Goal: Transaction & Acquisition: Purchase product/service

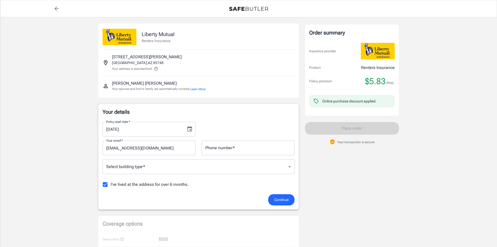
click at [290, 165] on body "Policy premium $ 5.83 /mo Liberty Mutual Renters Insurance [STREET_ADDRESS][PER…" at bounding box center [248, 247] width 497 height 494
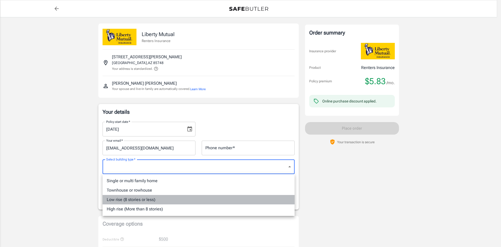
click at [127, 198] on li "Low rise (8 stories or less)" at bounding box center [199, 199] width 192 height 9
type input "lowrise"
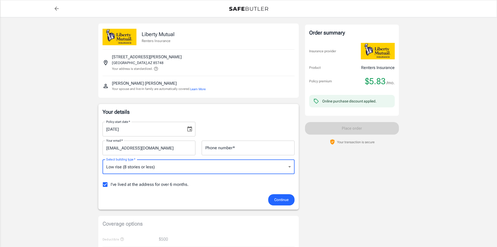
click at [224, 147] on input "Phone number   *" at bounding box center [248, 147] width 93 height 15
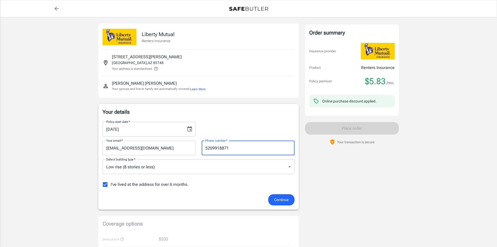
type input "5209918871"
click at [189, 130] on icon "Choose date, selected date is Oct 12, 2025" at bounding box center [190, 129] width 6 height 6
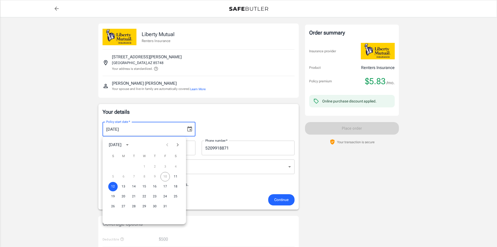
click at [179, 144] on icon "Next month" at bounding box center [178, 144] width 2 height 3
click at [175, 175] on button "13" at bounding box center [175, 176] width 9 height 9
type input "[DATE]"
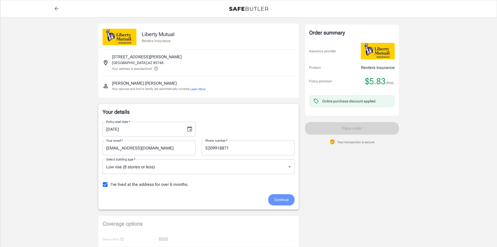
click at [275, 197] on span "Continue" at bounding box center [281, 199] width 14 height 7
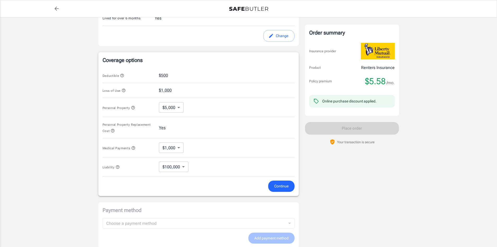
scroll to position [169, 0]
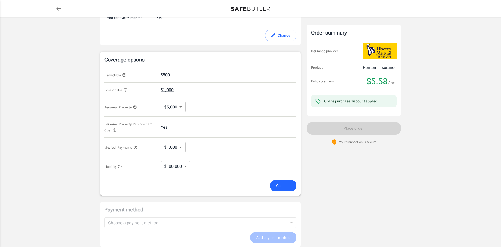
click at [179, 106] on body "Policy premium $ 5.58 /mo Liberty Mutual Renters Insurance [STREET_ADDRESS][PER…" at bounding box center [250, 80] width 501 height 498
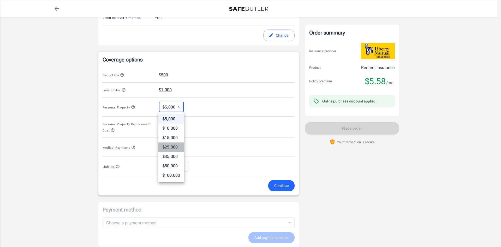
click at [172, 145] on li "$25,000" at bounding box center [171, 146] width 26 height 9
type input "25000"
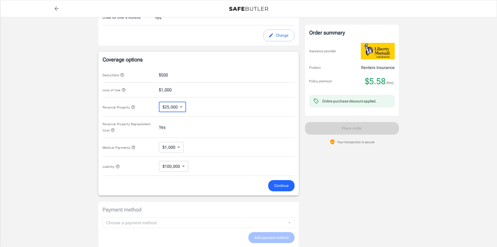
click at [278, 183] on span "Continue" at bounding box center [281, 185] width 14 height 7
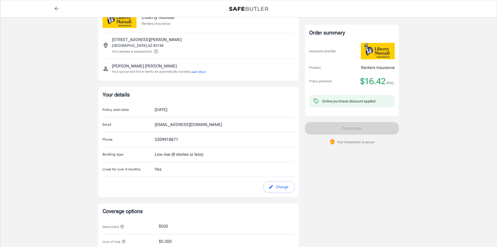
scroll to position [0, 0]
